Goal: Find specific page/section: Find specific page/section

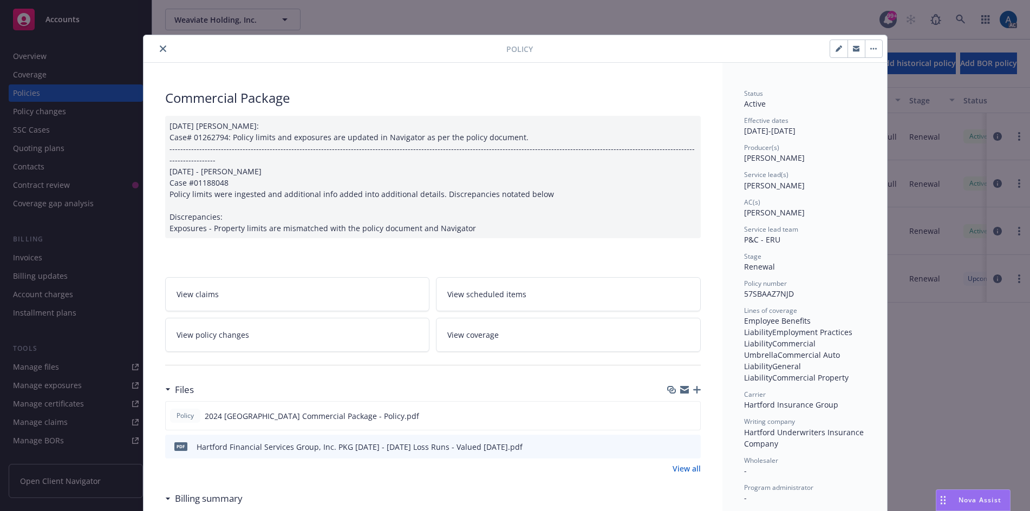
click at [163, 47] on button "close" at bounding box center [163, 48] width 13 height 13
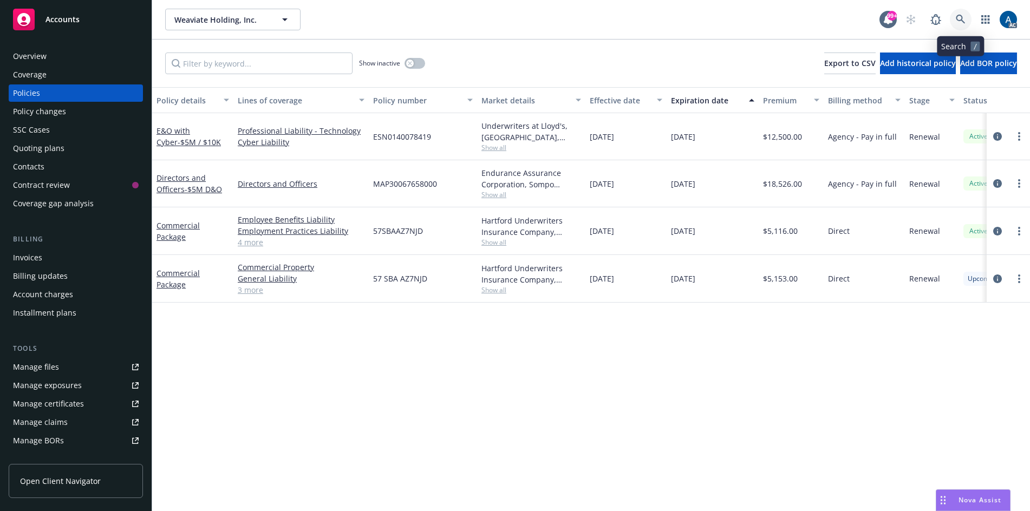
click at [962, 18] on icon at bounding box center [960, 19] width 9 height 9
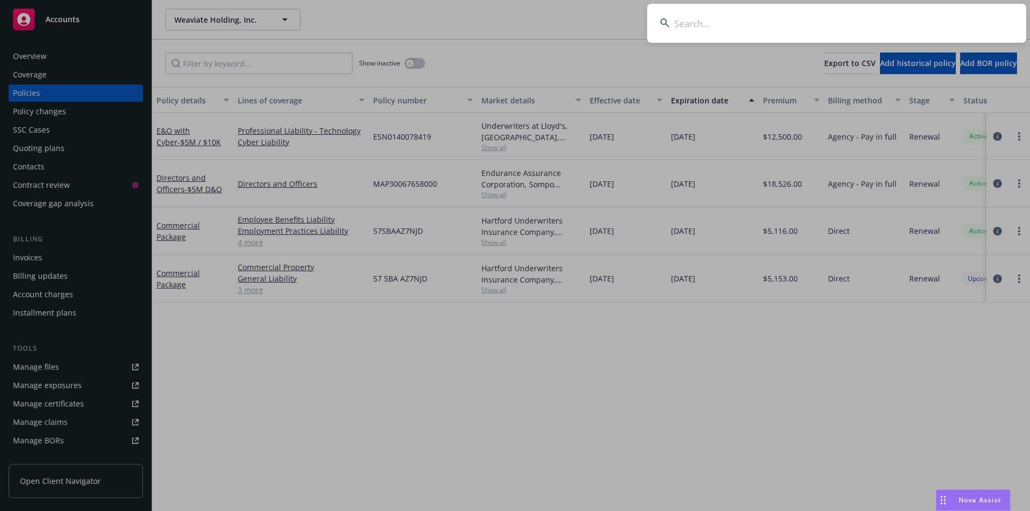
click at [767, 29] on input at bounding box center [836, 23] width 379 height 39
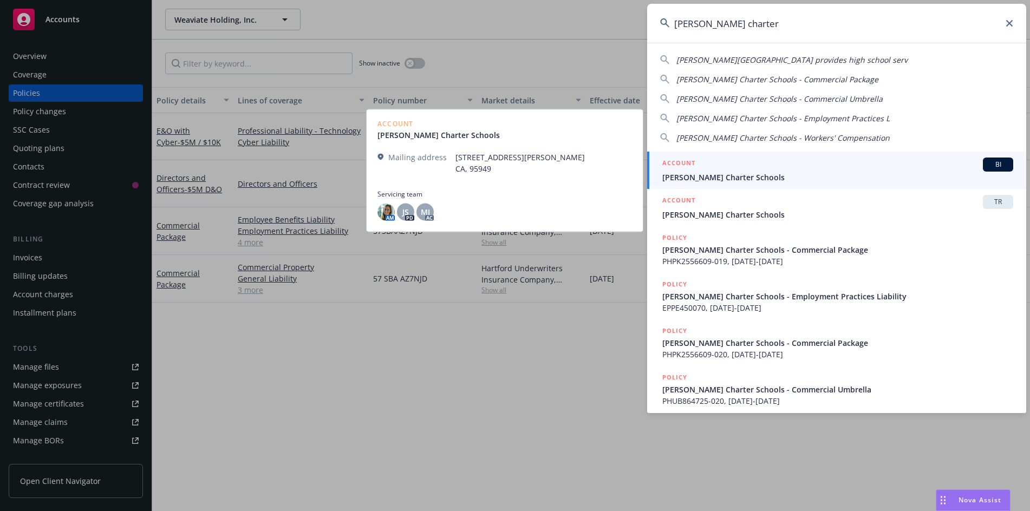
type input "[PERSON_NAME] charter"
click at [767, 175] on span "[PERSON_NAME] Charter Schools" at bounding box center [838, 177] width 351 height 11
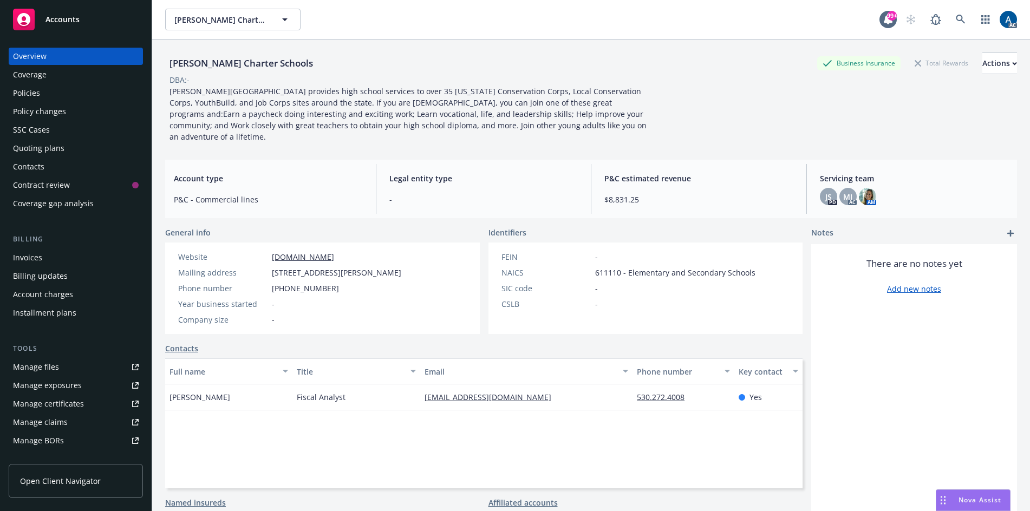
click at [40, 76] on div "Coverage" at bounding box center [30, 74] width 34 height 17
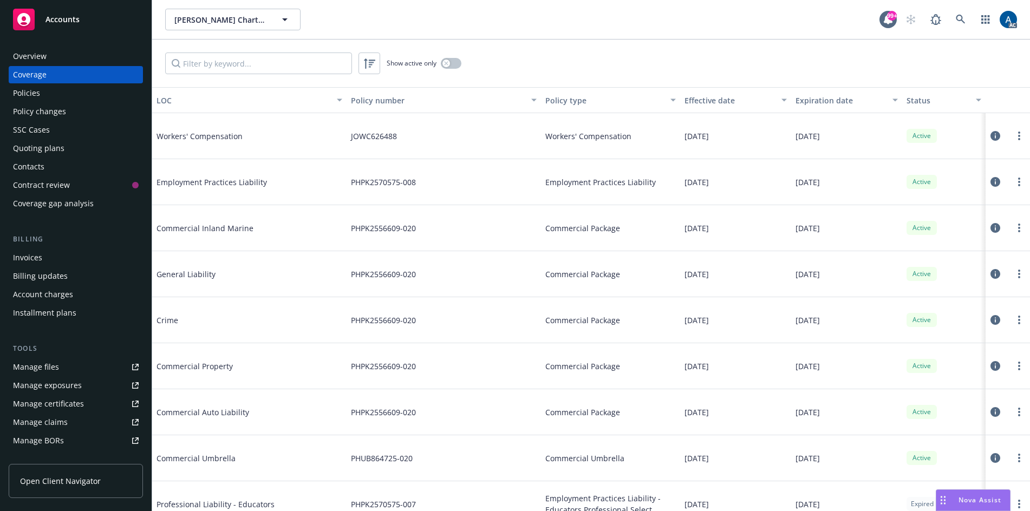
click at [991, 184] on icon at bounding box center [996, 182] width 10 height 10
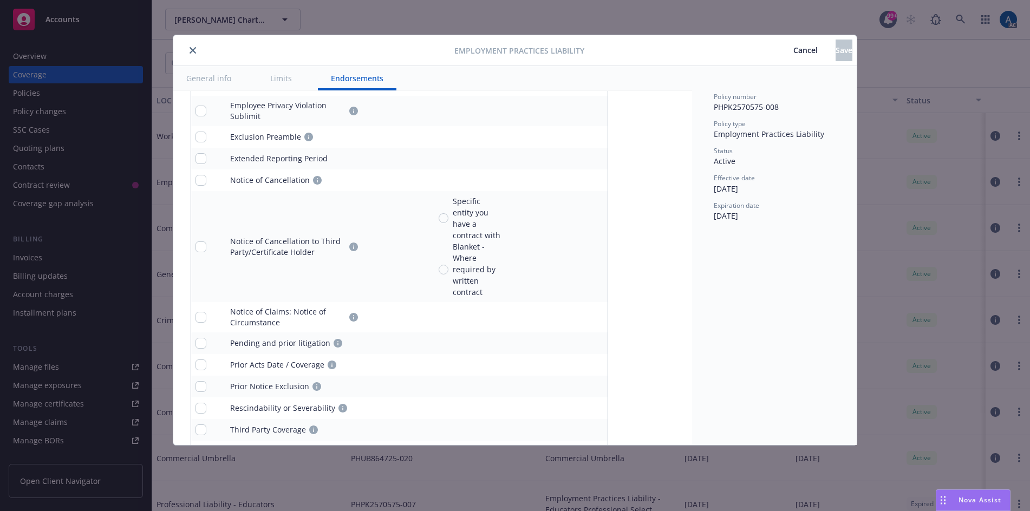
scroll to position [1281, 0]
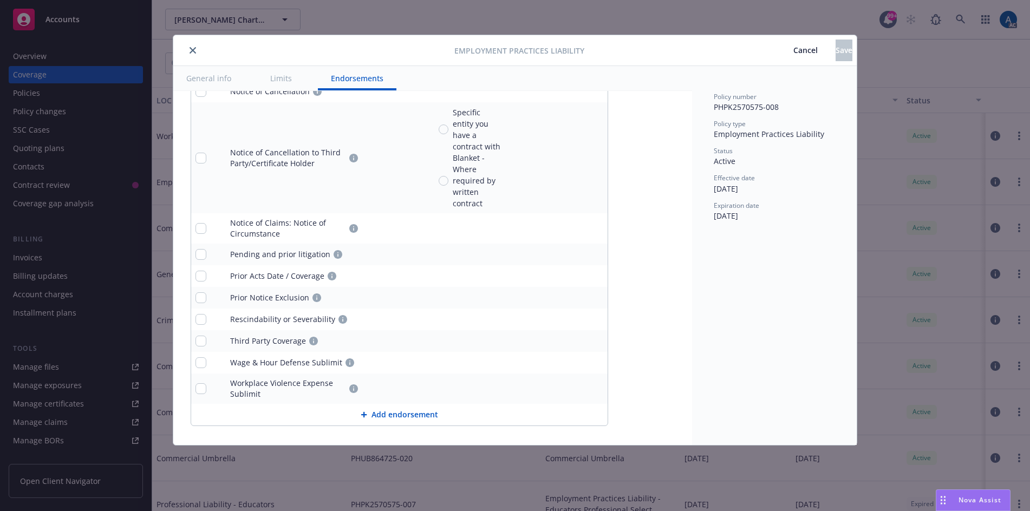
click at [189, 48] on button "close" at bounding box center [192, 50] width 13 height 13
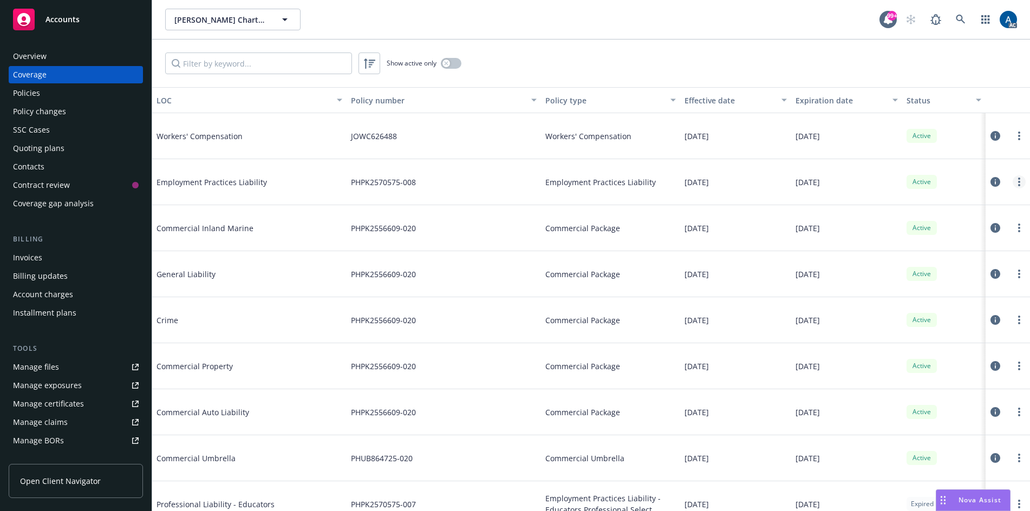
click at [1013, 181] on link "more" at bounding box center [1019, 182] width 13 height 13
click at [914, 245] on link "View policy" at bounding box center [946, 248] width 142 height 22
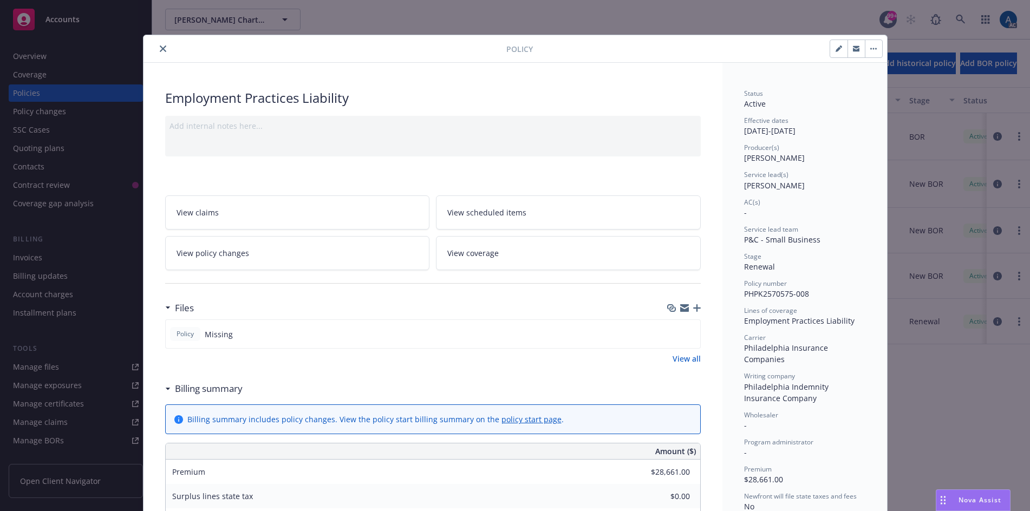
click at [157, 50] on button "close" at bounding box center [163, 48] width 13 height 13
